Goal: Task Accomplishment & Management: Manage account settings

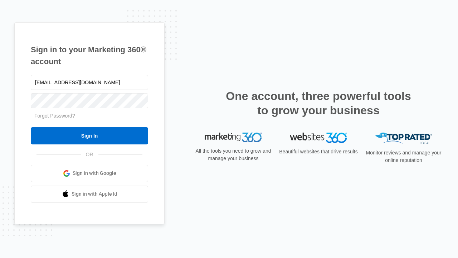
type input "[EMAIL_ADDRESS][DOMAIN_NAME]"
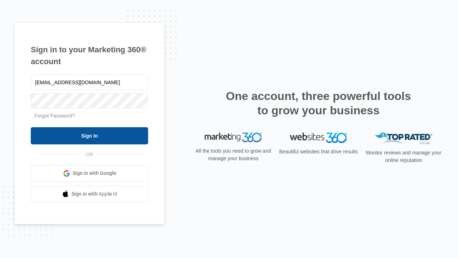
click at [89, 135] on input "Sign In" at bounding box center [89, 135] width 117 height 17
